Goal: Task Accomplishment & Management: Complete application form

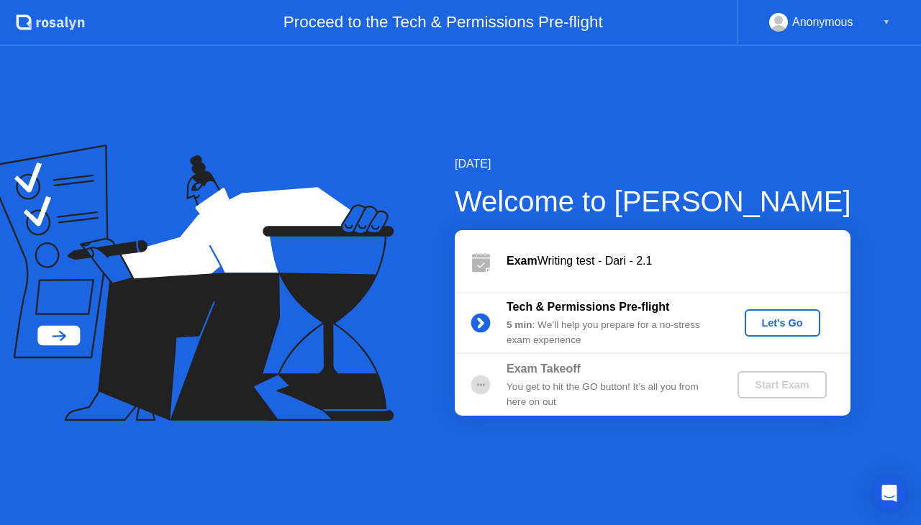
click at [777, 318] on div "Let's Go" at bounding box center [782, 323] width 64 height 12
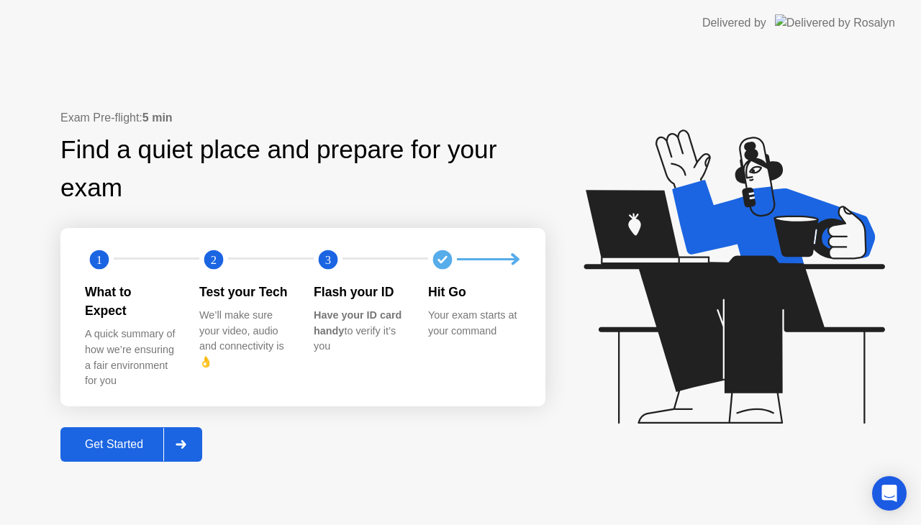
click at [571, 453] on div "Exam Pre-flight: 5 min Find a quiet place and prepare for your exam 1 2 3 What …" at bounding box center [460, 285] width 921 height 479
click at [110, 438] on div "Get Started" at bounding box center [114, 444] width 99 height 13
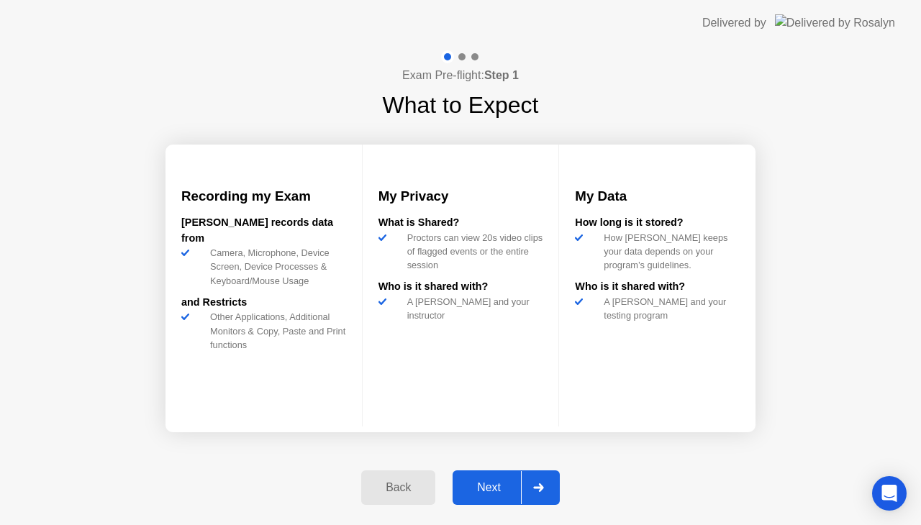
click at [490, 485] on div "Next" at bounding box center [489, 487] width 64 height 13
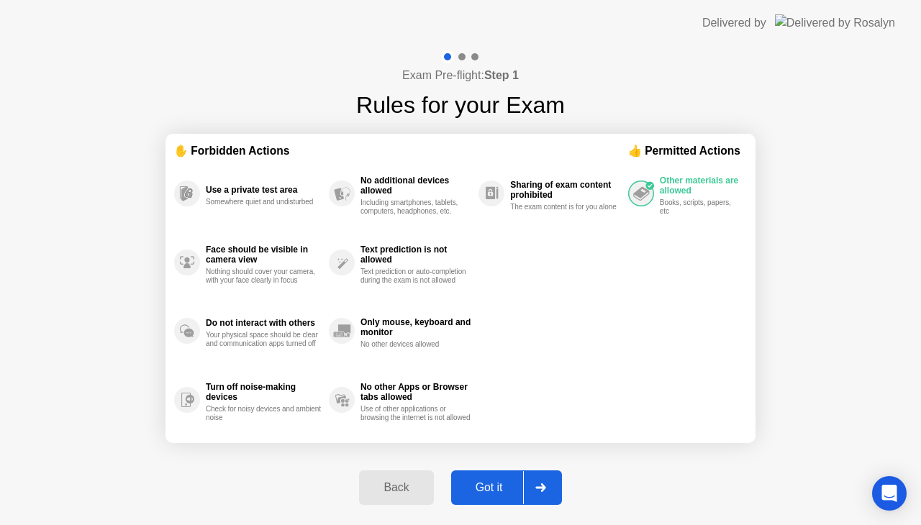
click at [491, 485] on div "Got it" at bounding box center [489, 487] width 68 height 13
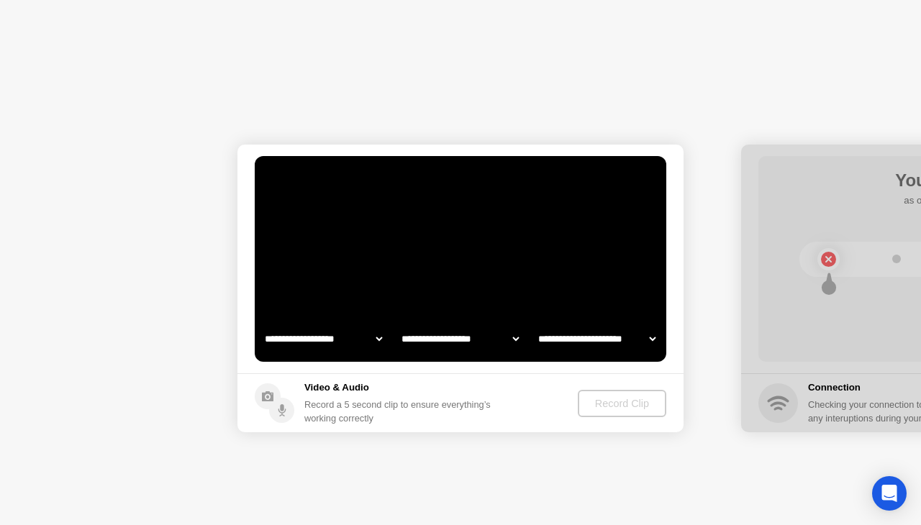
select select "**********"
select select "*******"
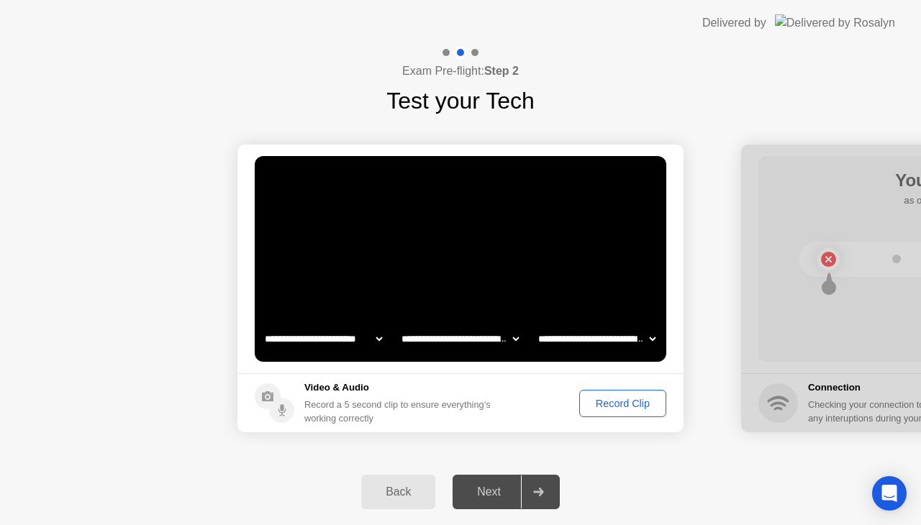
click at [614, 401] on div "Record Clip" at bounding box center [622, 404] width 77 height 12
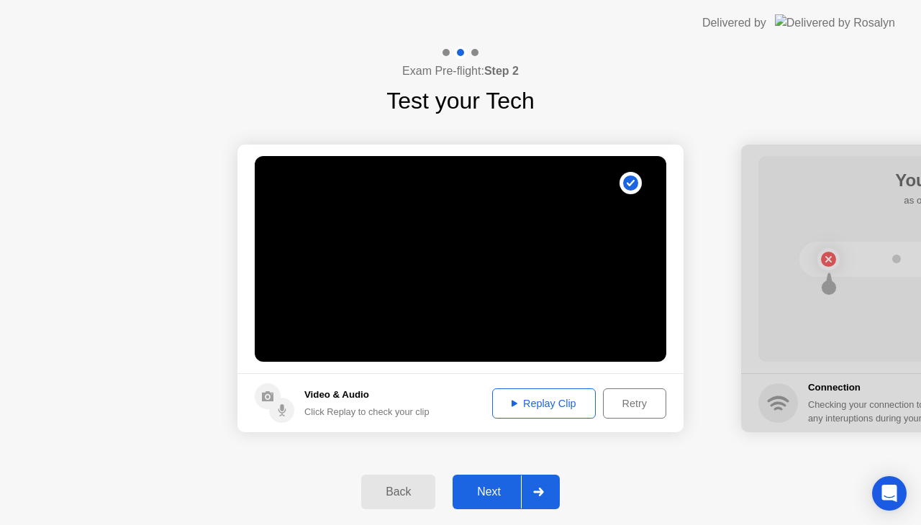
click at [545, 398] on div "Replay Clip" at bounding box center [544, 404] width 94 height 12
click at [490, 486] on div "Next" at bounding box center [489, 492] width 64 height 13
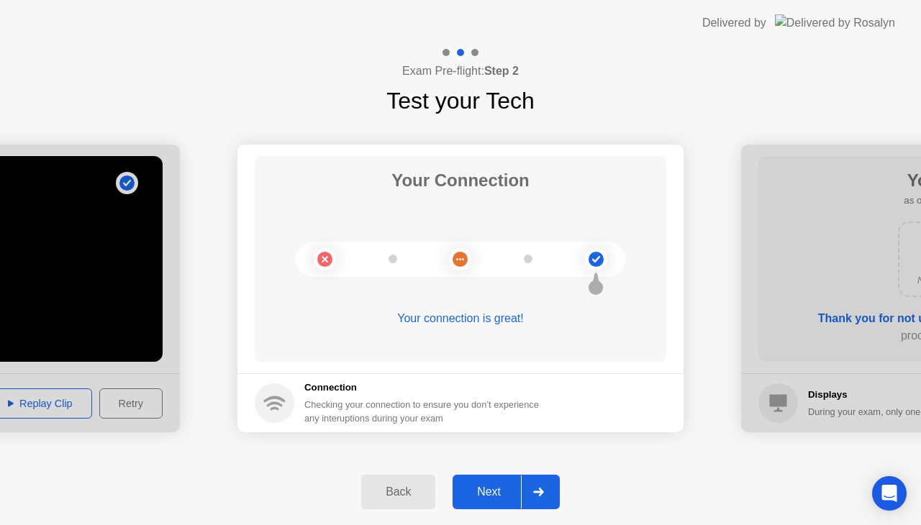
click at [491, 486] on div "Next" at bounding box center [489, 492] width 64 height 13
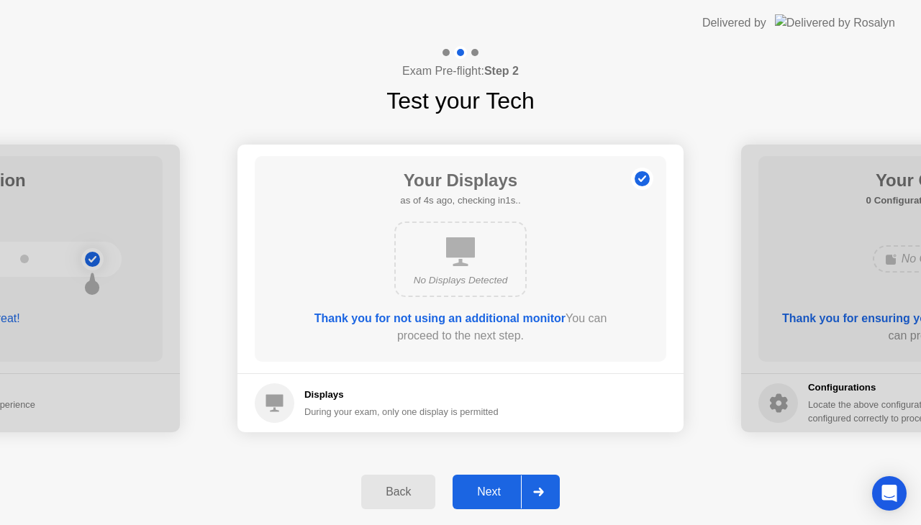
click at [491, 489] on div "Next" at bounding box center [489, 492] width 64 height 13
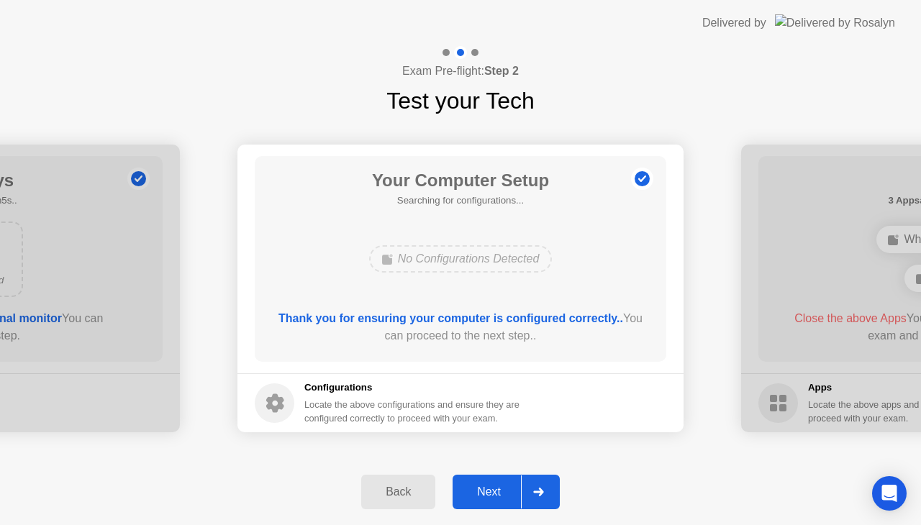
click at [489, 489] on div "Next" at bounding box center [489, 492] width 64 height 13
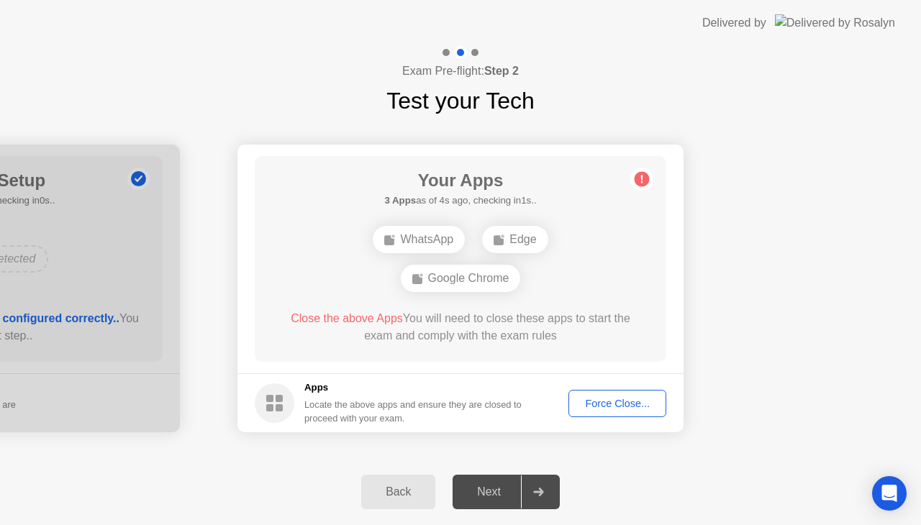
click at [613, 404] on div "Force Close..." at bounding box center [617, 404] width 88 height 12
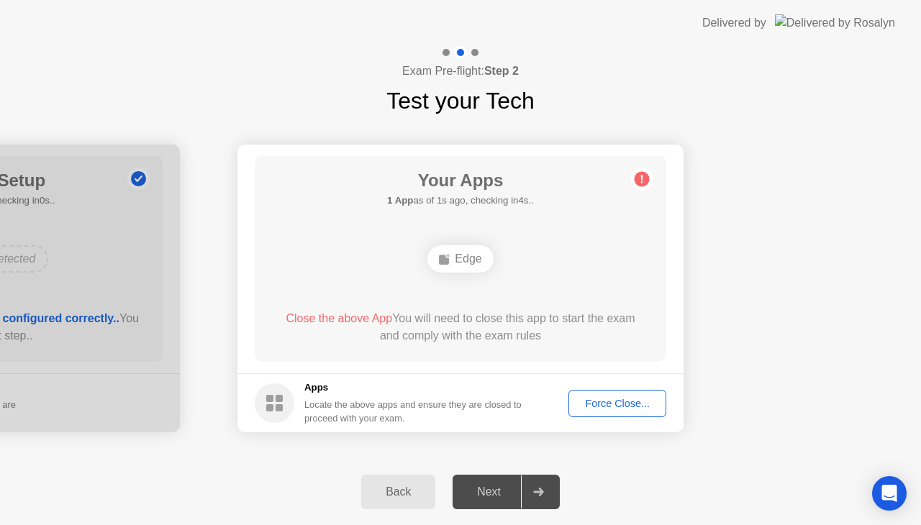
click at [612, 401] on div "Force Close..." at bounding box center [617, 404] width 88 height 12
click at [642, 401] on div "Force Close..." at bounding box center [617, 404] width 88 height 12
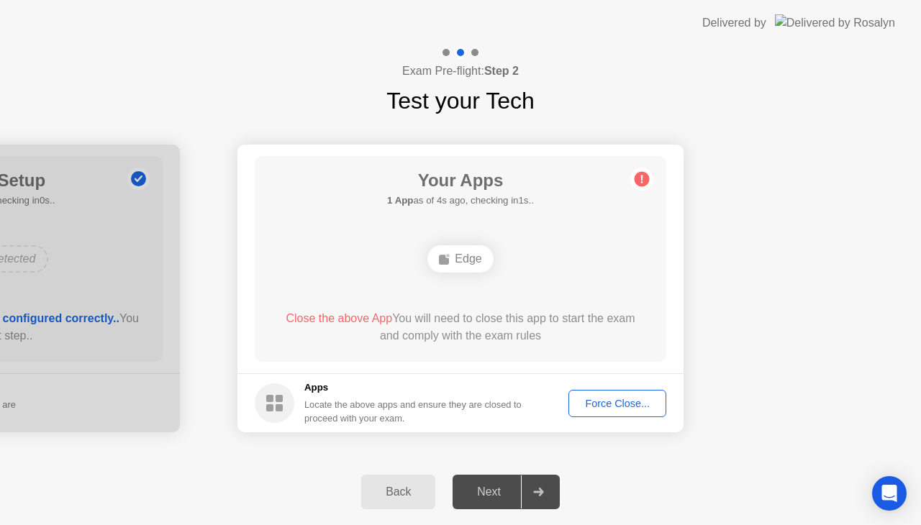
click at [622, 398] on div "Force Close..." at bounding box center [617, 404] width 88 height 12
click at [550, 489] on div at bounding box center [538, 492] width 35 height 33
click at [627, 403] on div "Force Close..." at bounding box center [617, 404] width 88 height 12
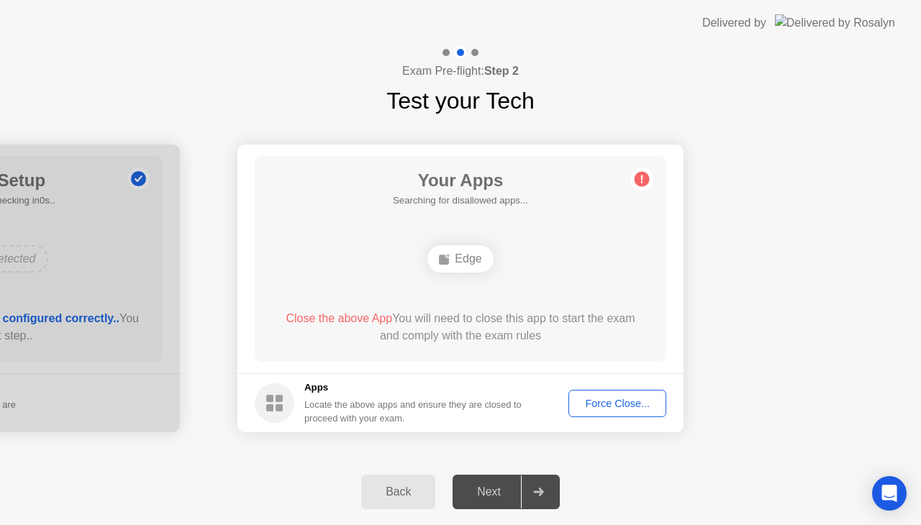
click at [614, 401] on div "Force Close..." at bounding box center [617, 404] width 88 height 12
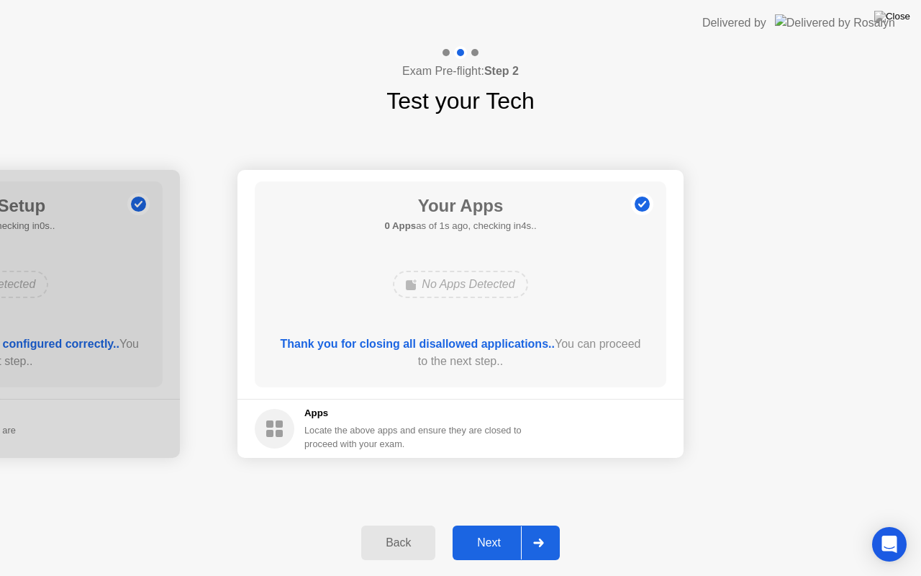
click at [491, 525] on div "Next" at bounding box center [489, 542] width 64 height 13
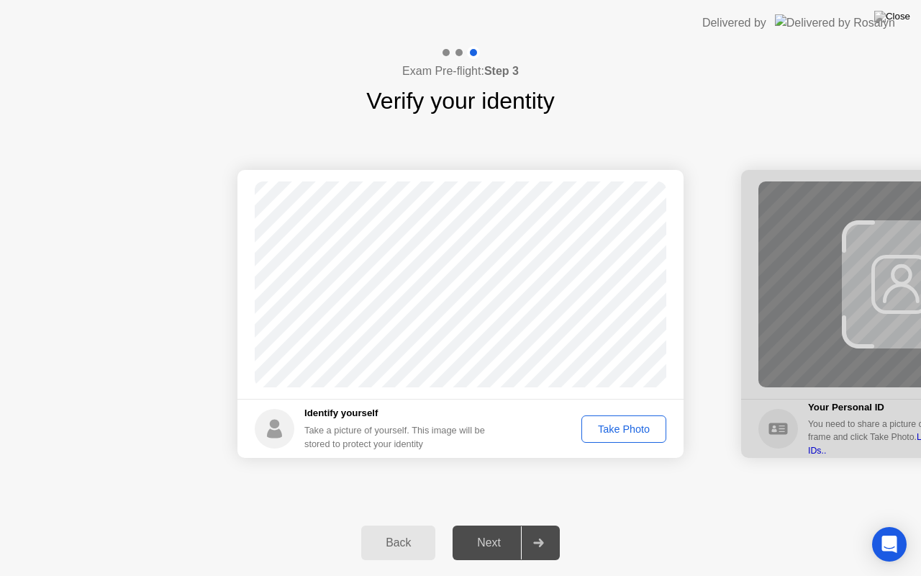
click at [619, 427] on div "Take Photo" at bounding box center [623, 429] width 75 height 12
click at [494, 525] on div "Next" at bounding box center [489, 542] width 64 height 13
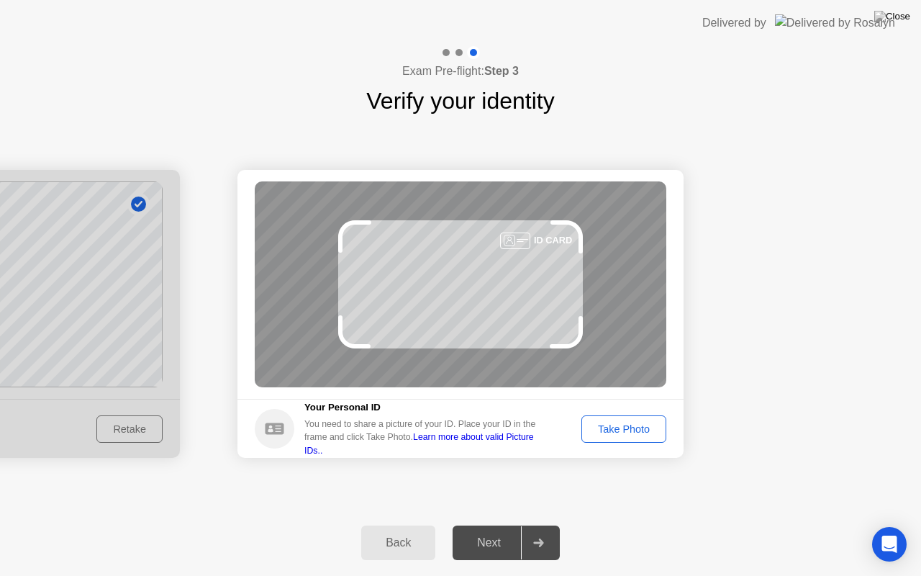
click at [613, 423] on div "Take Photo" at bounding box center [623, 429] width 75 height 12
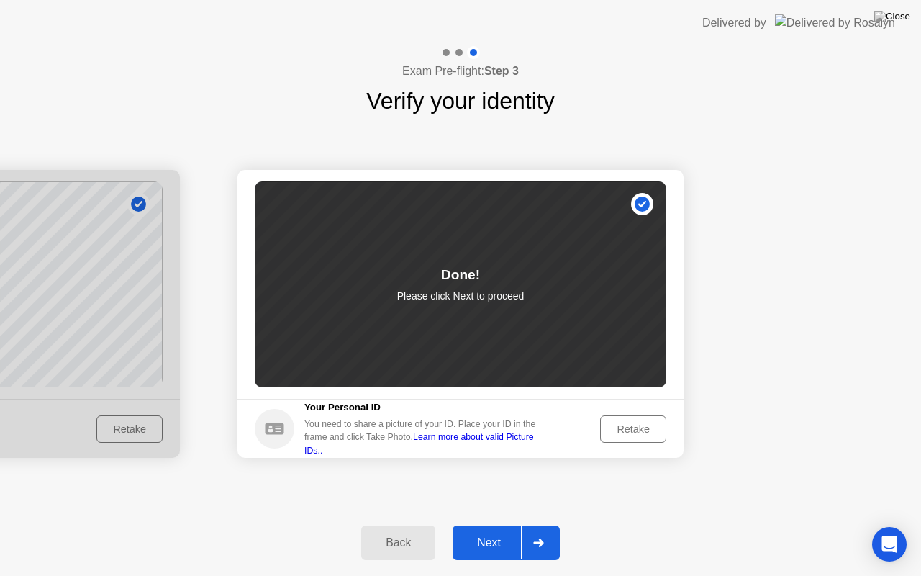
click at [491, 525] on div "Next" at bounding box center [489, 542] width 64 height 13
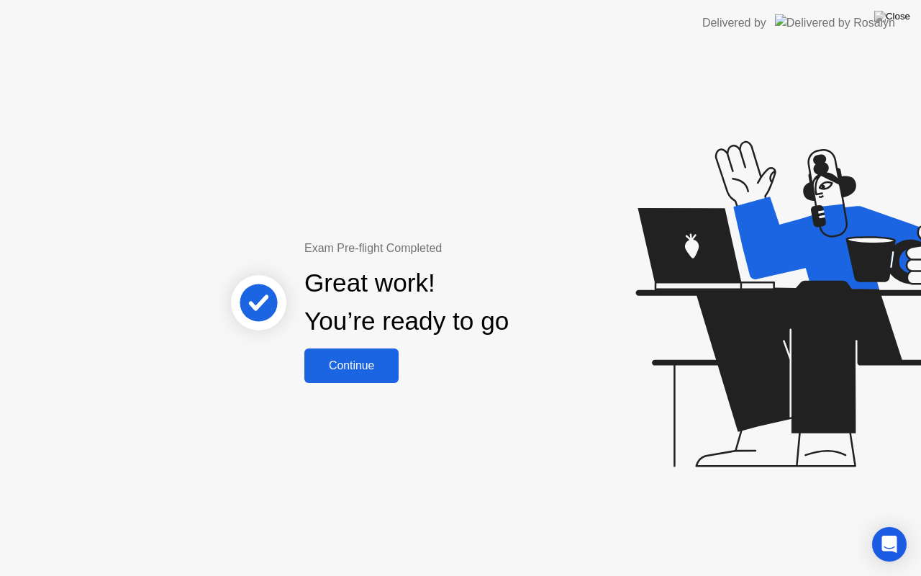
click at [330, 360] on div "Continue" at bounding box center [352, 365] width 86 height 13
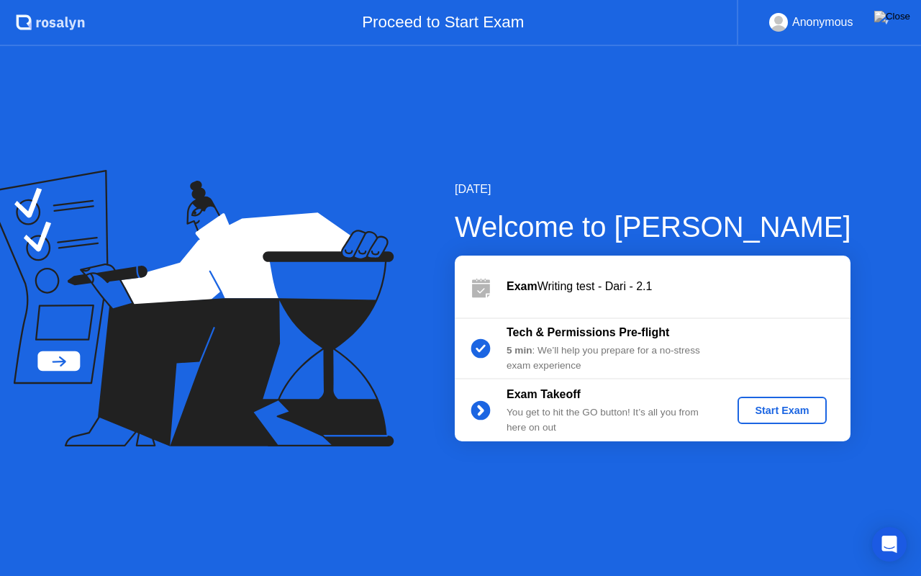
click at [784, 410] on div "Start Exam" at bounding box center [781, 410] width 77 height 12
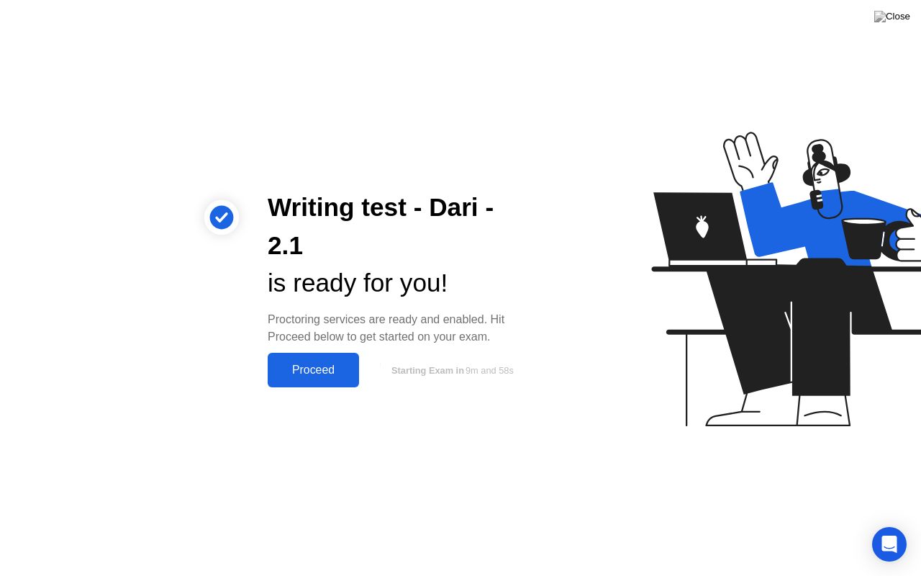
click at [319, 363] on div "Proceed" at bounding box center [313, 369] width 83 height 13
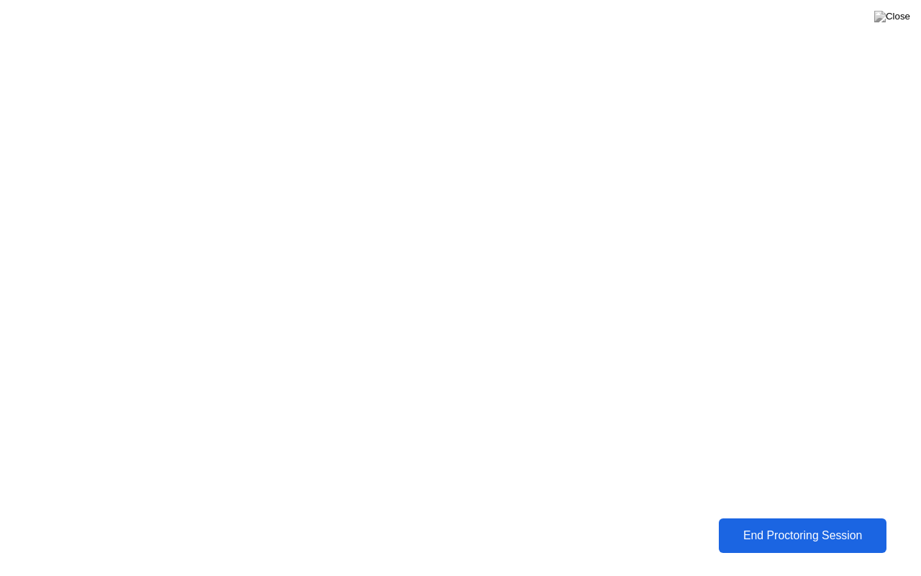
click at [794, 525] on div "End Proctoring Session" at bounding box center [802, 535] width 159 height 13
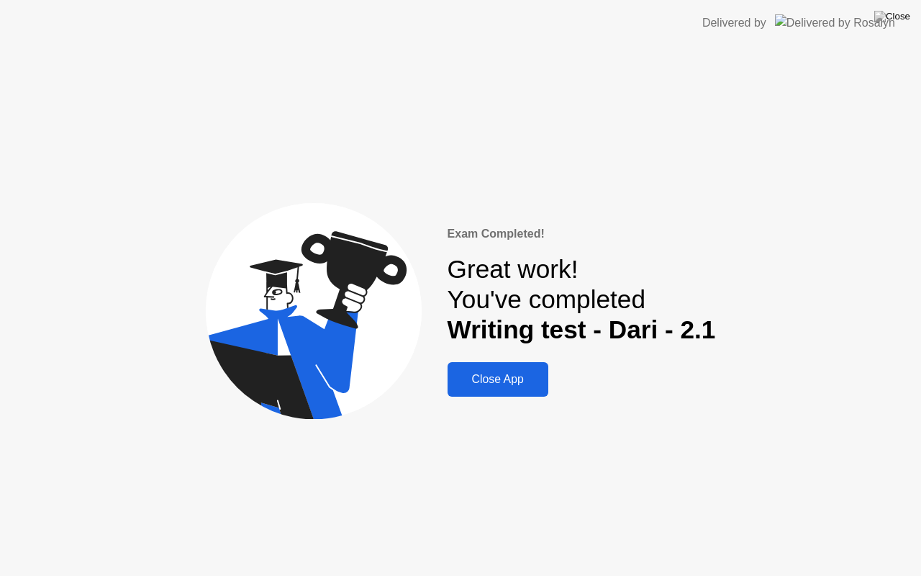
click at [490, 386] on div "Close App" at bounding box center [498, 379] width 92 height 13
